Goal: Task Accomplishment & Management: Manage account settings

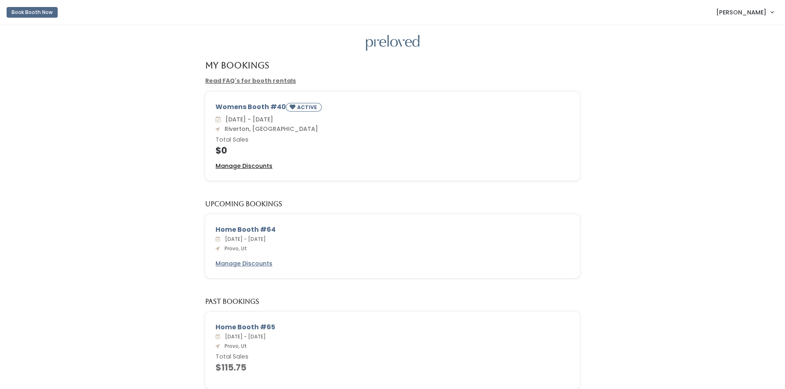
click at [261, 166] on u "Manage Discounts" at bounding box center [243, 166] width 57 height 8
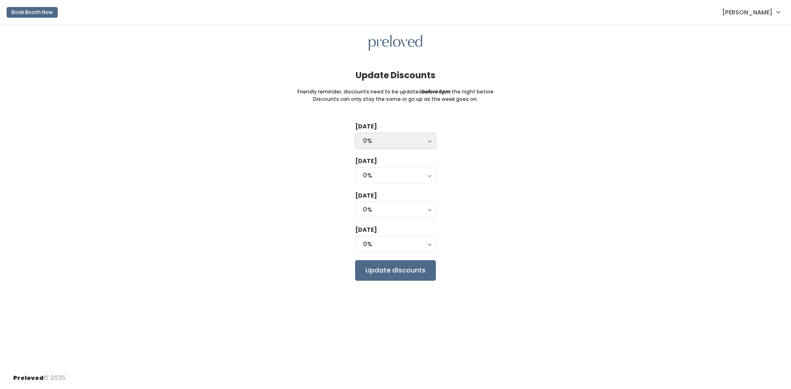
click at [389, 143] on div "0%" at bounding box center [395, 140] width 65 height 9
click at [398, 176] on link "25%" at bounding box center [396, 174] width 80 height 15
select select "25%"
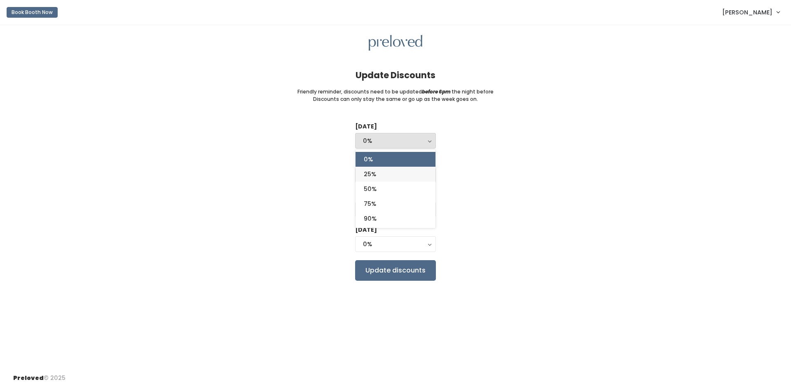
select select "25%"
click at [398, 176] on div "25%" at bounding box center [395, 175] width 65 height 9
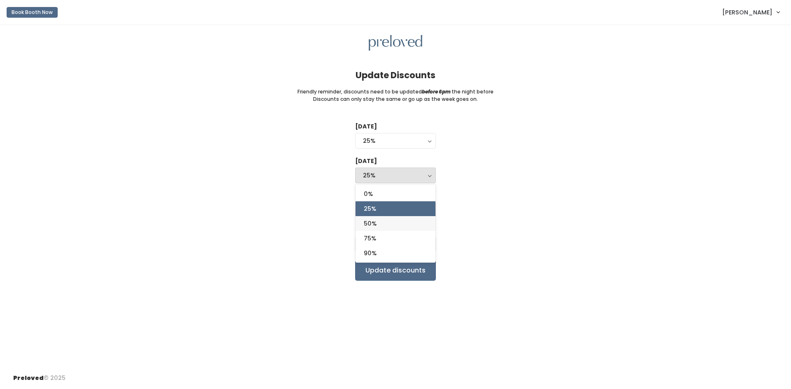
click at [404, 228] on link "50%" at bounding box center [396, 223] width 80 height 15
select select "50%"
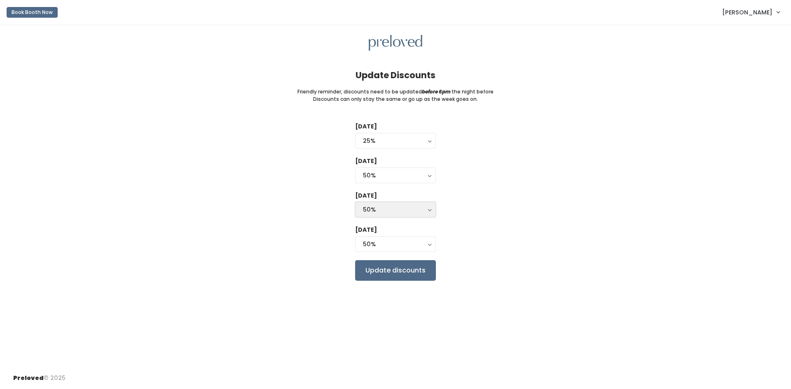
click at [401, 207] on div "50%" at bounding box center [395, 209] width 65 height 9
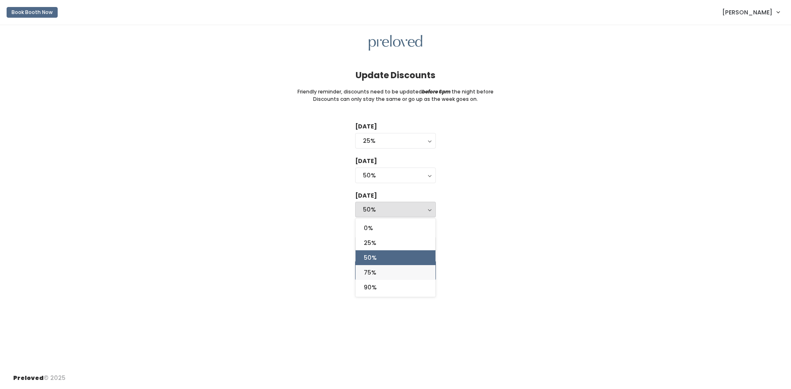
click at [409, 273] on link "75%" at bounding box center [396, 272] width 80 height 15
select select "75%"
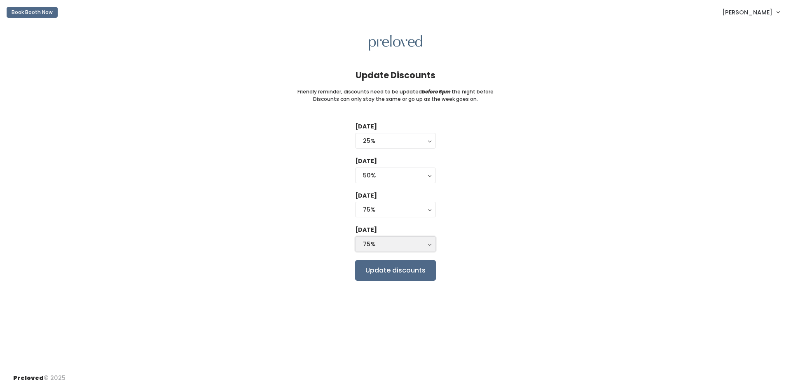
click at [390, 249] on button "75%" at bounding box center [395, 244] width 81 height 16
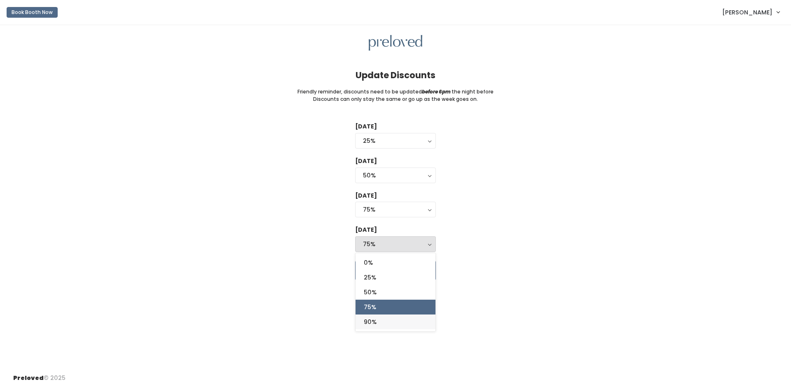
click at [380, 325] on link "90%" at bounding box center [396, 322] width 80 height 15
select select "90%"
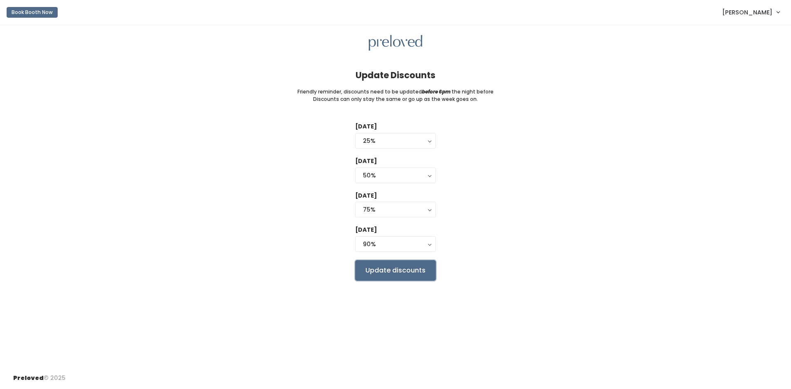
drag, startPoint x: 387, startPoint y: 274, endPoint x: 381, endPoint y: 255, distance: 20.6
click at [384, 263] on input "Update discounts" at bounding box center [395, 270] width 81 height 21
